Goal: Task Accomplishment & Management: Manage account settings

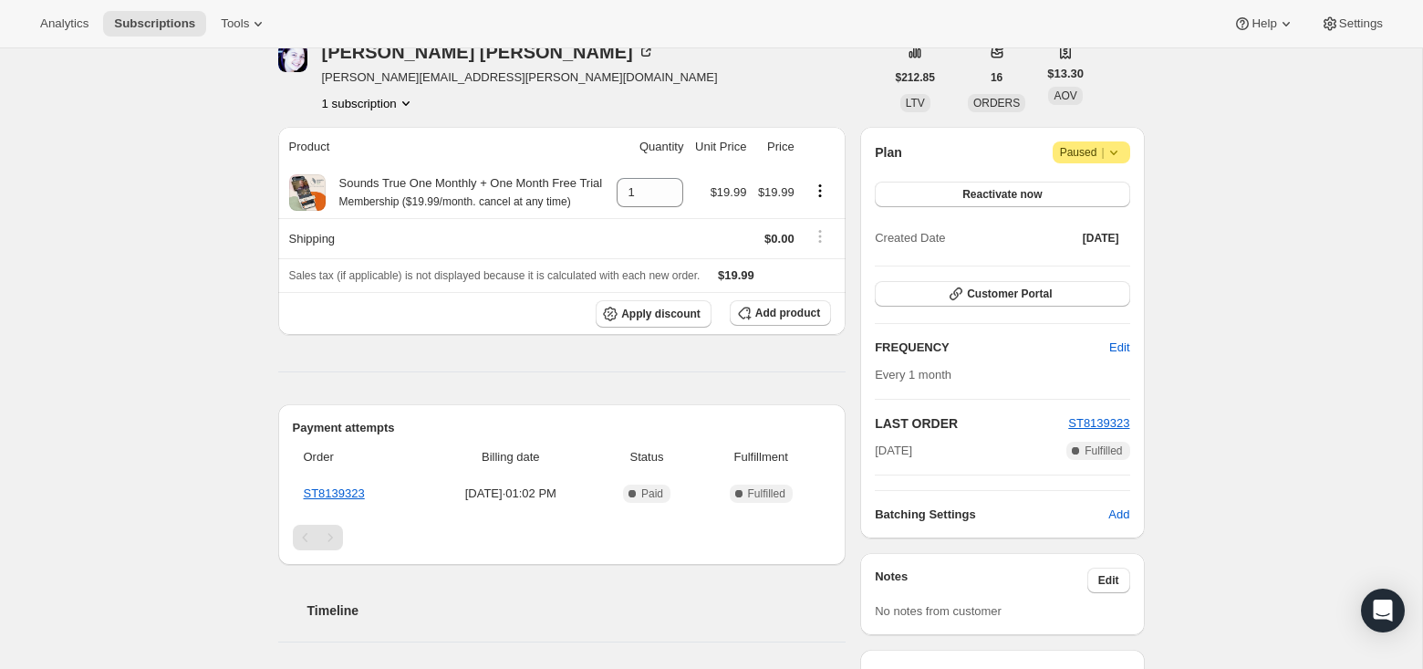
scroll to position [91, 0]
click at [1125, 157] on span "Attention Paused |" at bounding box center [1092, 151] width 78 height 22
click at [1126, 187] on span "Cancel subscription" at bounding box center [1085, 187] width 103 height 14
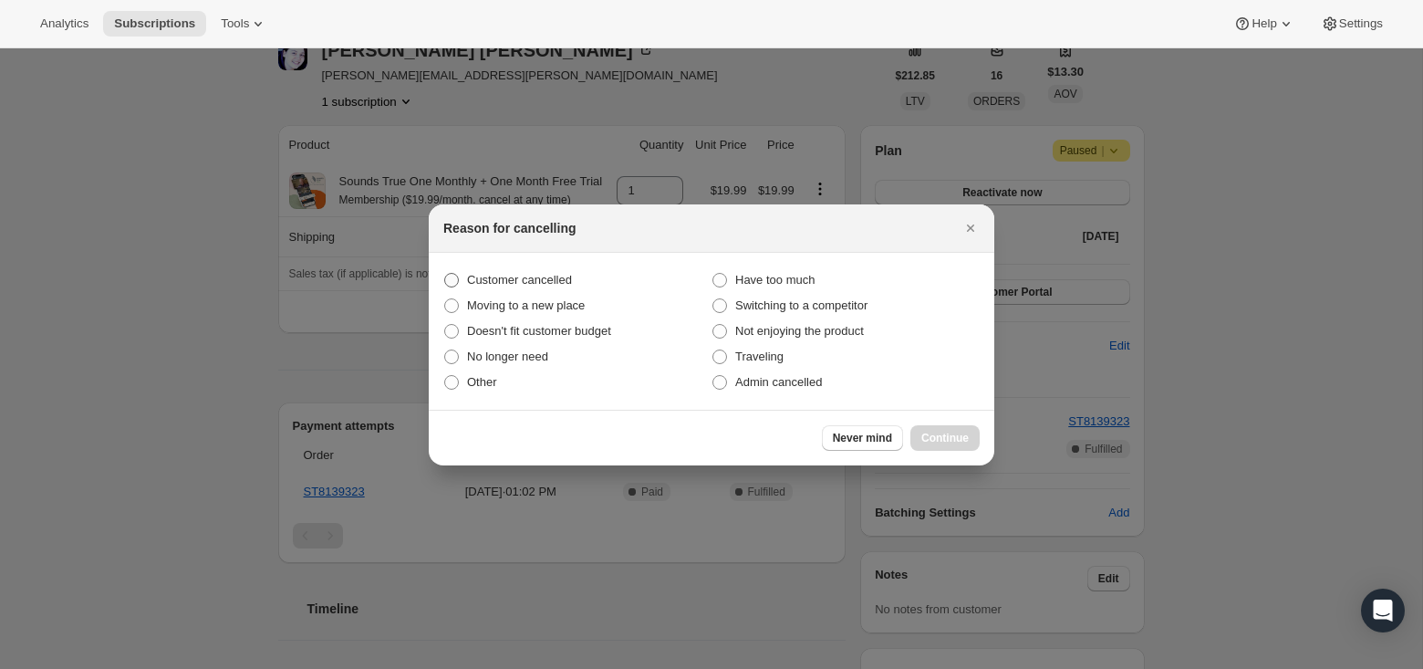
click at [453, 276] on span ":rbj:" at bounding box center [451, 280] width 15 height 15
click at [445, 274] on input "Customer cancelled" at bounding box center [444, 273] width 1 height 1
radio input "true"
click at [931, 443] on span "Continue" at bounding box center [945, 438] width 47 height 15
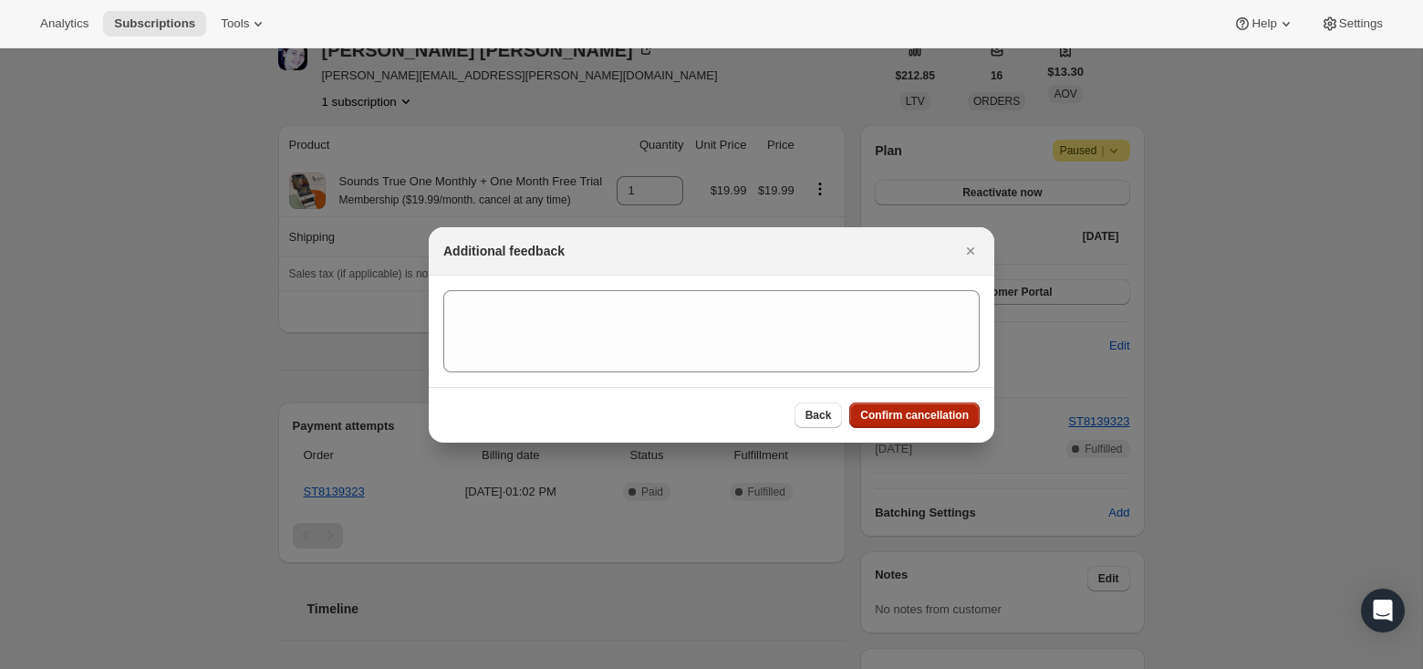
click at [908, 422] on button "Confirm cancellation" at bounding box center [914, 415] width 130 height 26
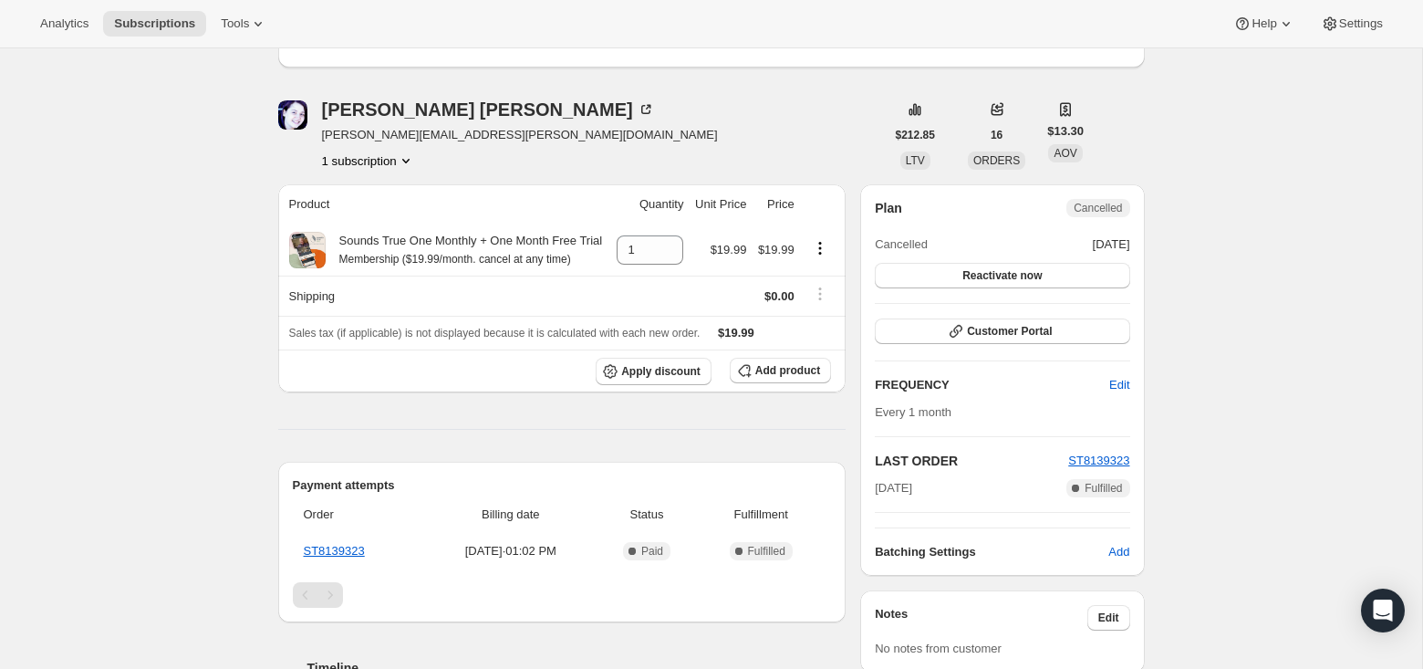
scroll to position [0, 0]
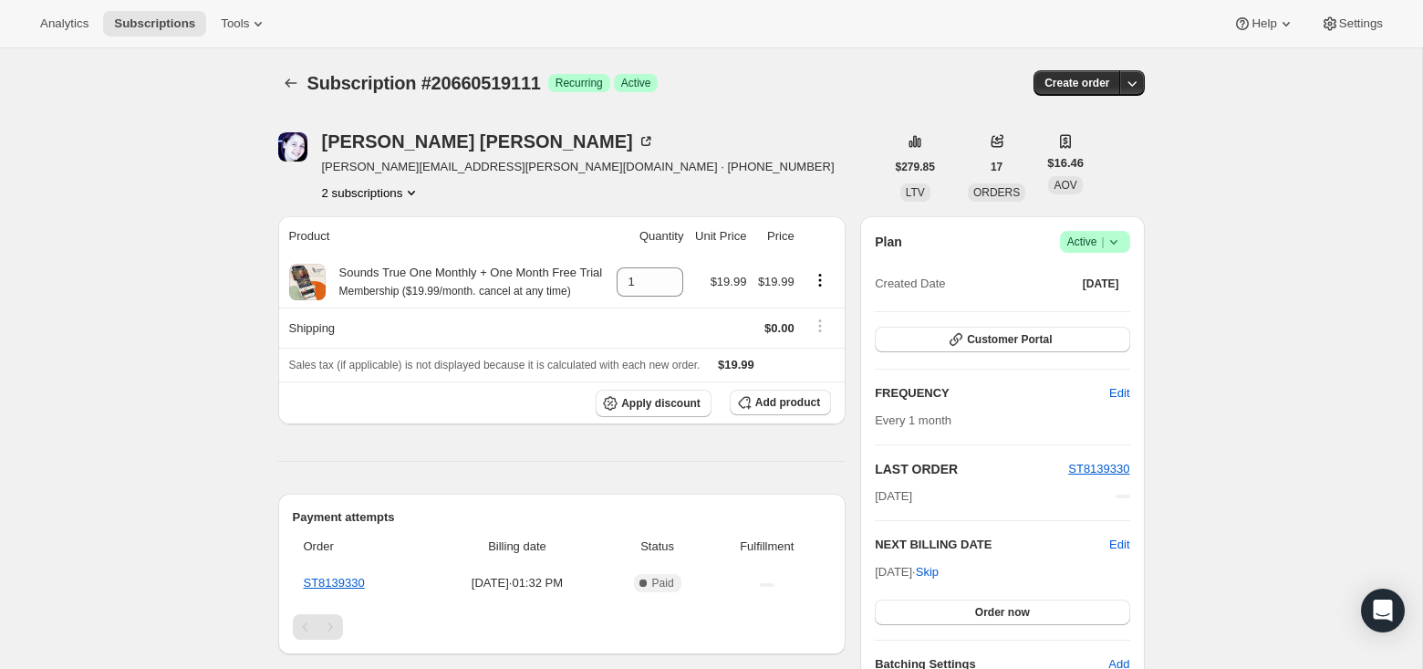
click at [1123, 243] on span "Success Active |" at bounding box center [1095, 242] width 70 height 22
click at [1118, 307] on span "Cancel subscription" at bounding box center [1088, 309] width 103 height 14
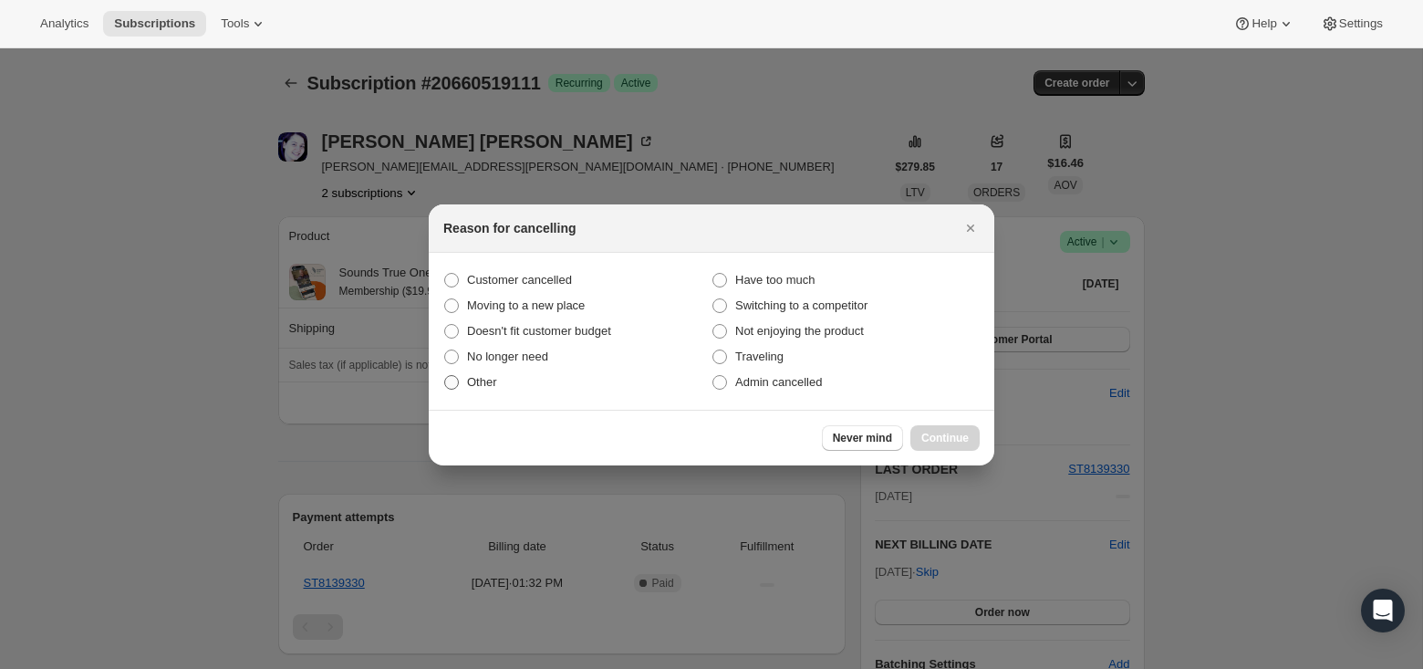
click at [463, 383] on label "Other" at bounding box center [577, 383] width 268 height 26
click at [445, 376] on input "Other" at bounding box center [444, 375] width 1 height 1
radio input "true"
click at [965, 440] on span "Continue" at bounding box center [945, 438] width 47 height 15
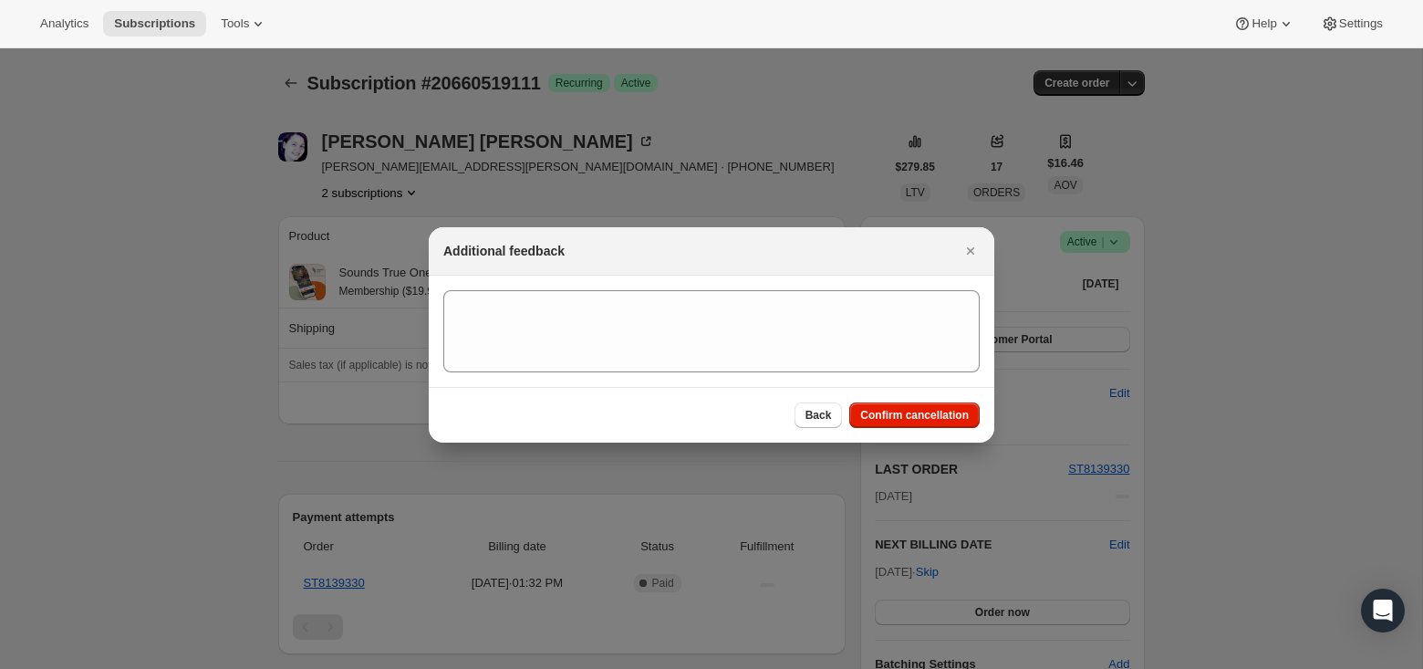
drag, startPoint x: 933, startPoint y: 423, endPoint x: 952, endPoint y: 422, distance: 19.2
click at [933, 423] on button "Confirm cancellation" at bounding box center [914, 415] width 130 height 26
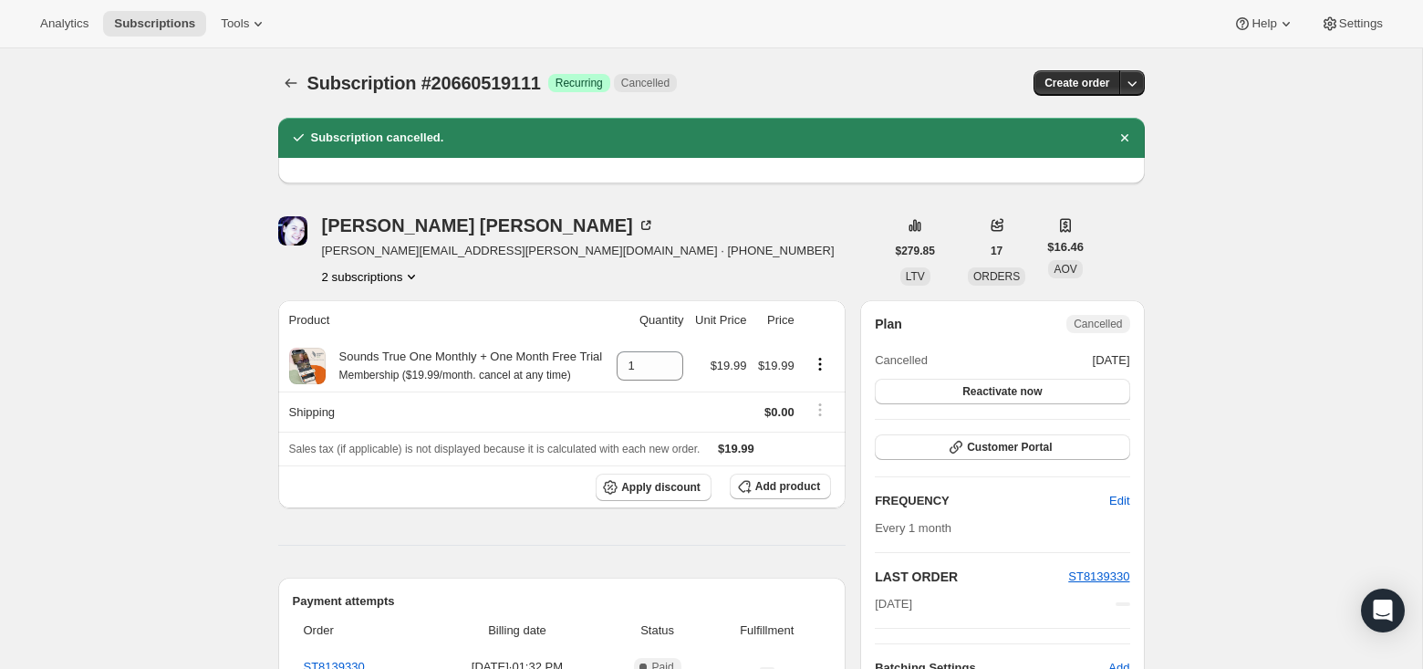
click at [415, 275] on icon "Product actions" at bounding box center [411, 277] width 7 height 5
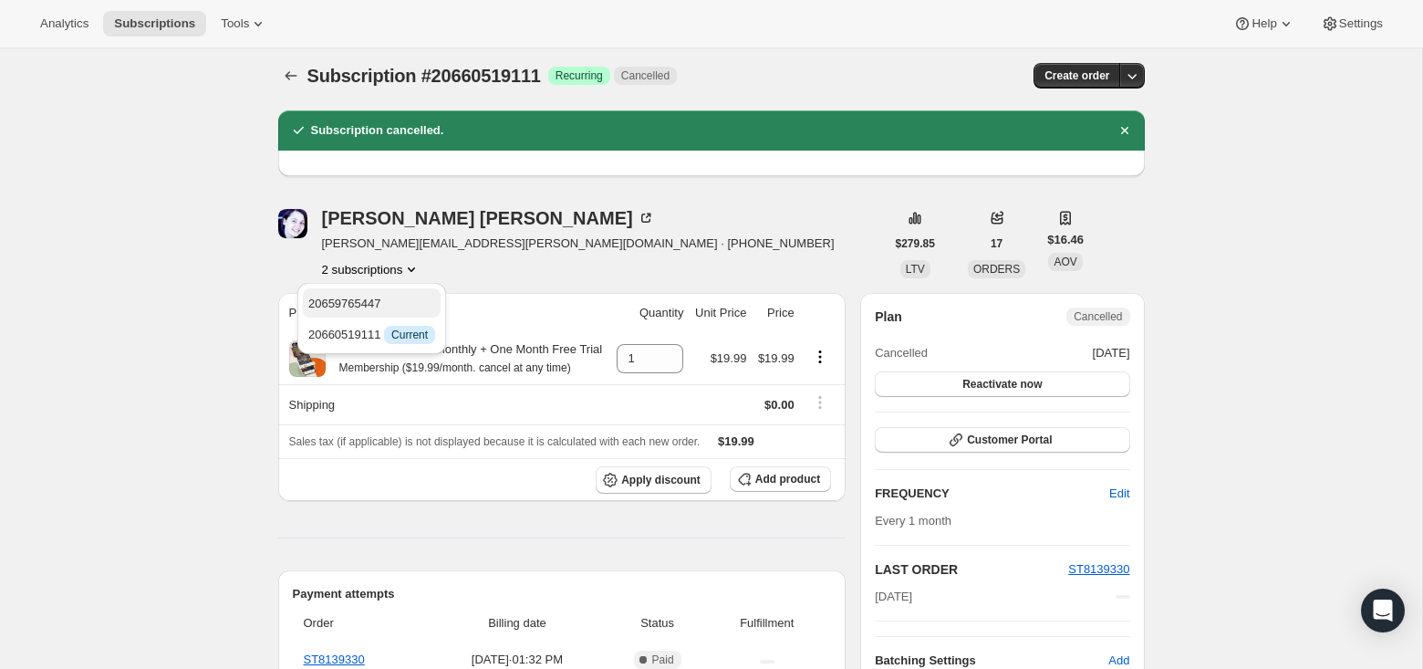
click at [348, 307] on span "20659765447" at bounding box center [371, 304] width 127 height 18
